Goal: Task Accomplishment & Management: Manage account settings

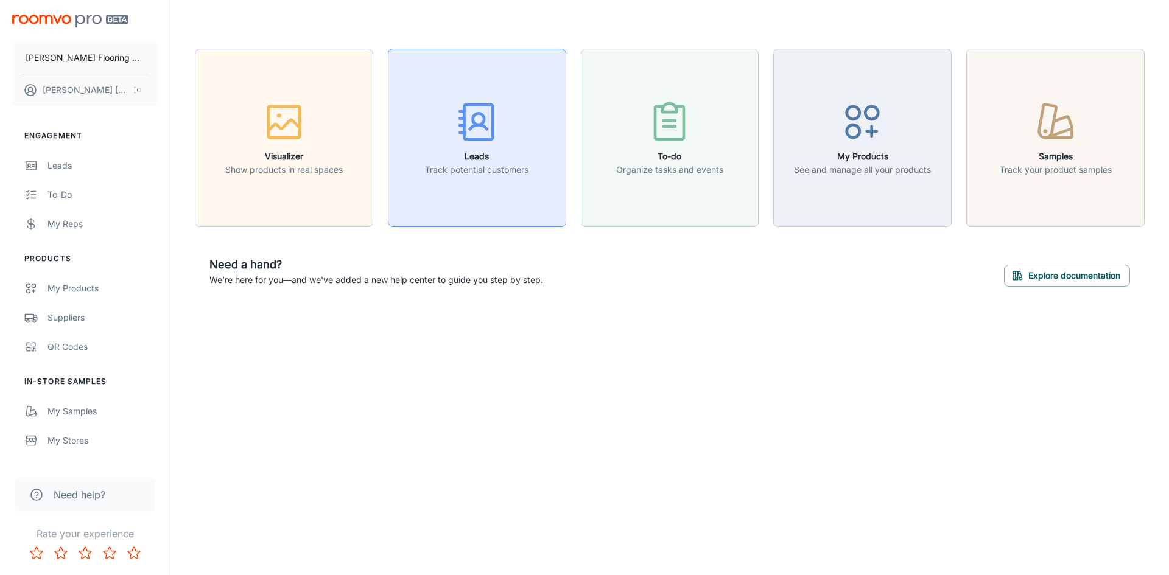
click at [500, 152] on h6 "Leads" at bounding box center [476, 156] width 103 height 13
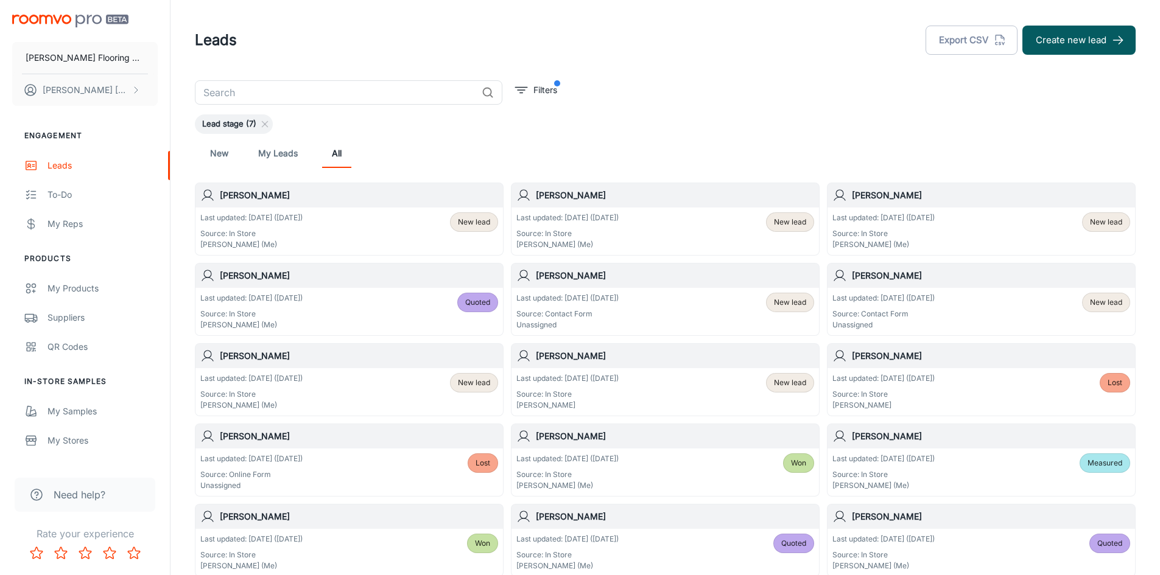
click at [349, 226] on div "Last updated: [DATE] ([DATE]) Source: In Store [PERSON_NAME] (Me) New lead" at bounding box center [349, 231] width 298 height 38
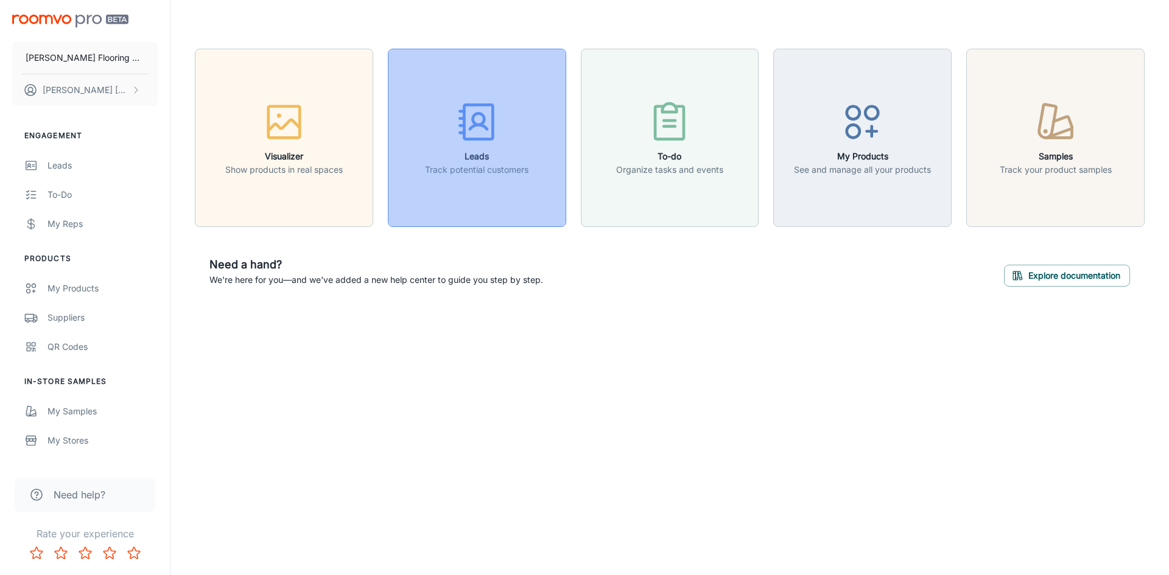
click at [475, 136] on icon "button" at bounding box center [477, 122] width 46 height 46
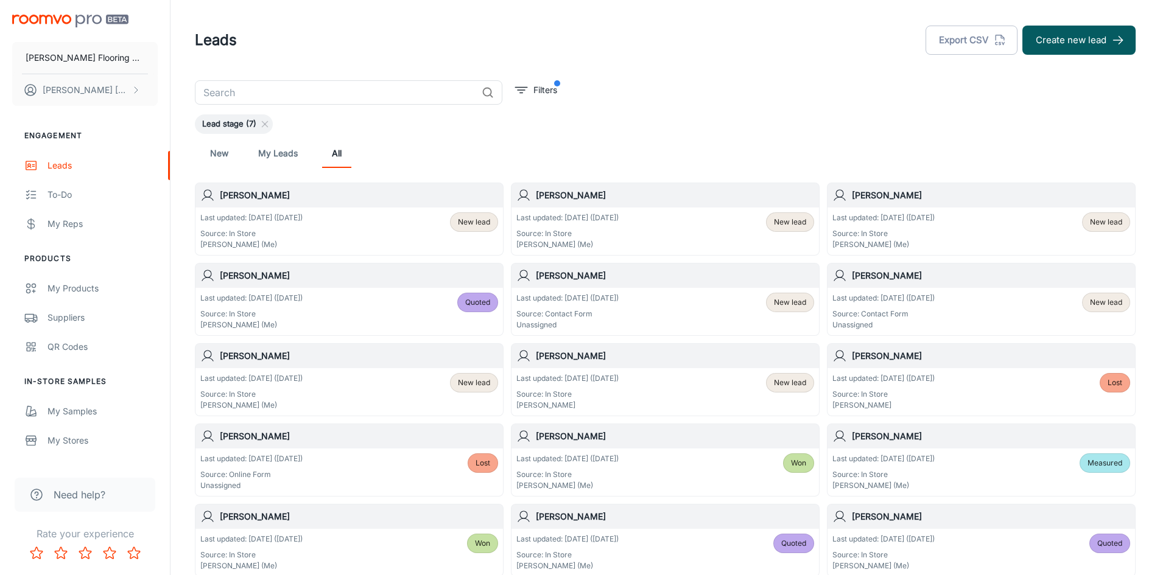
click at [318, 229] on div "Last updated: [DATE] ([DATE]) Source: In Store [PERSON_NAME] (Me) New lead" at bounding box center [349, 231] width 298 height 38
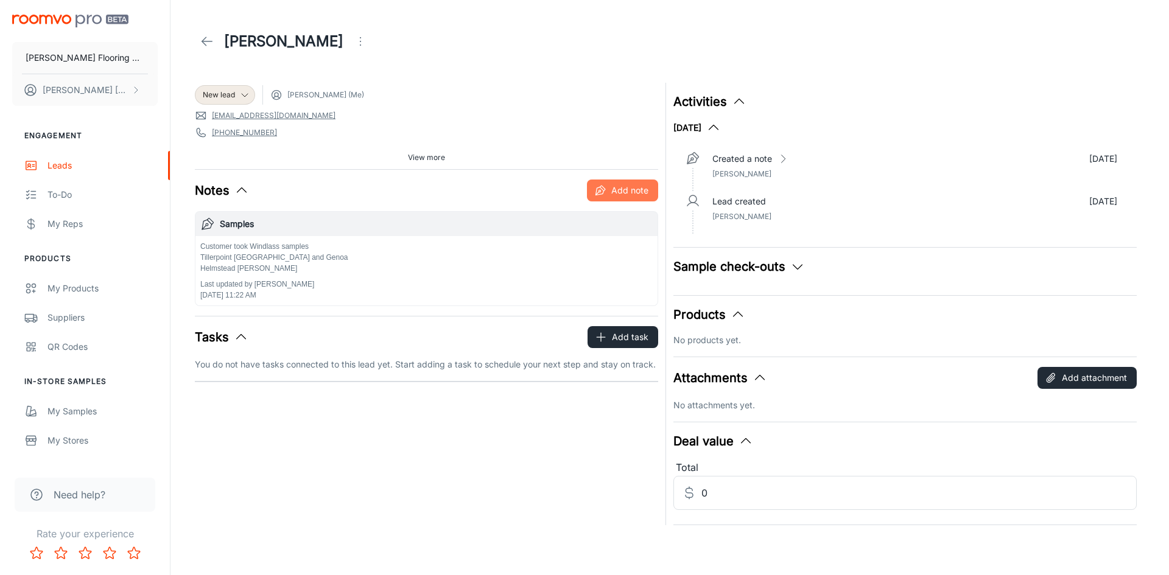
click at [617, 188] on button "Add note" at bounding box center [622, 191] width 71 height 22
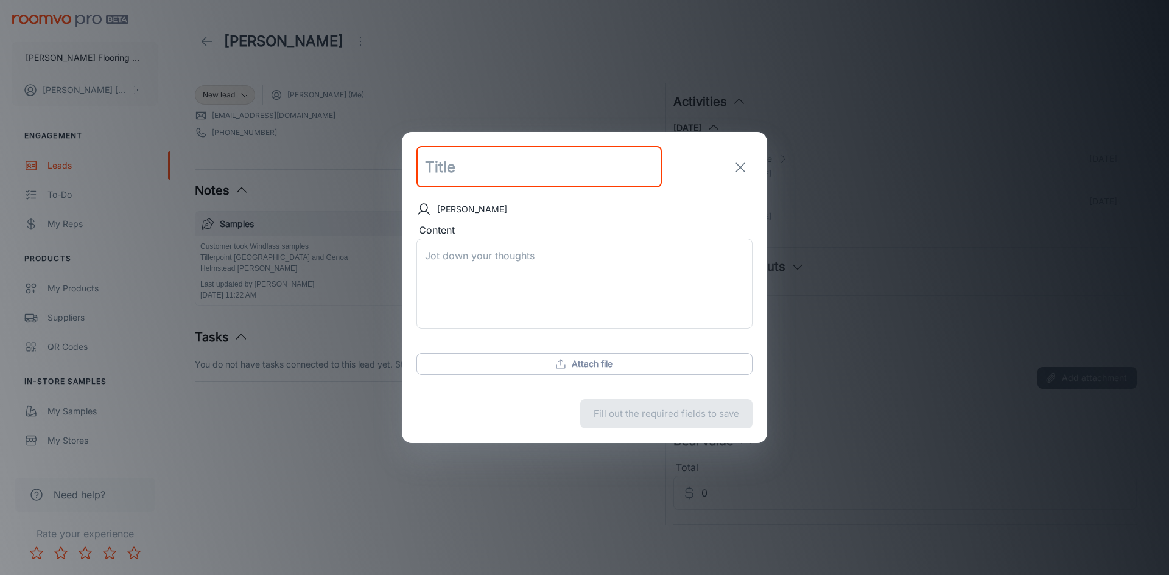
click at [575, 172] on input "text" at bounding box center [538, 167] width 245 height 41
type input "Samples"
click at [533, 255] on textarea "Content" at bounding box center [584, 284] width 319 height 70
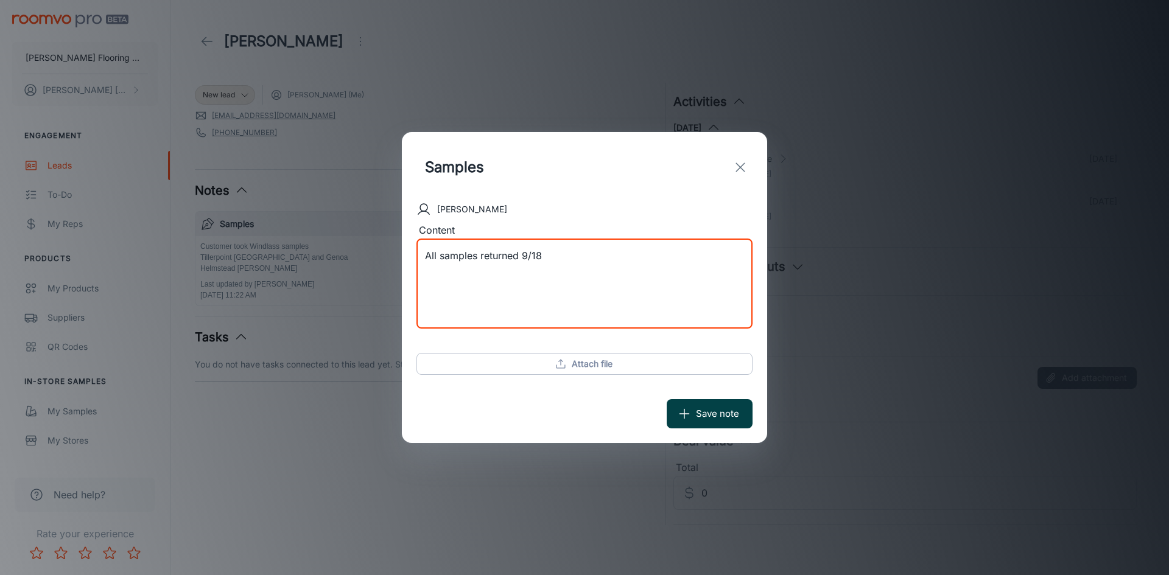
type textarea "All samples returned 9/18"
click at [728, 416] on button "Save note" at bounding box center [710, 413] width 86 height 29
